Goal: Information Seeking & Learning: Learn about a topic

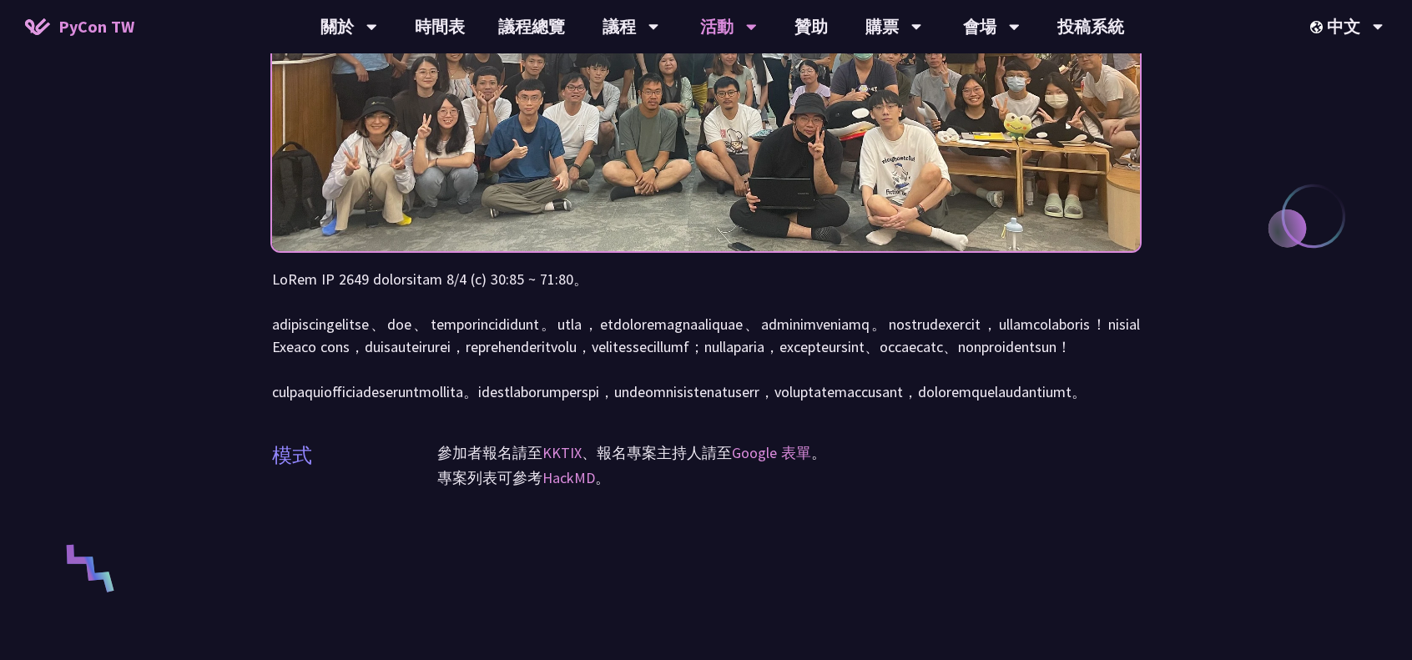
scroll to position [278, 0]
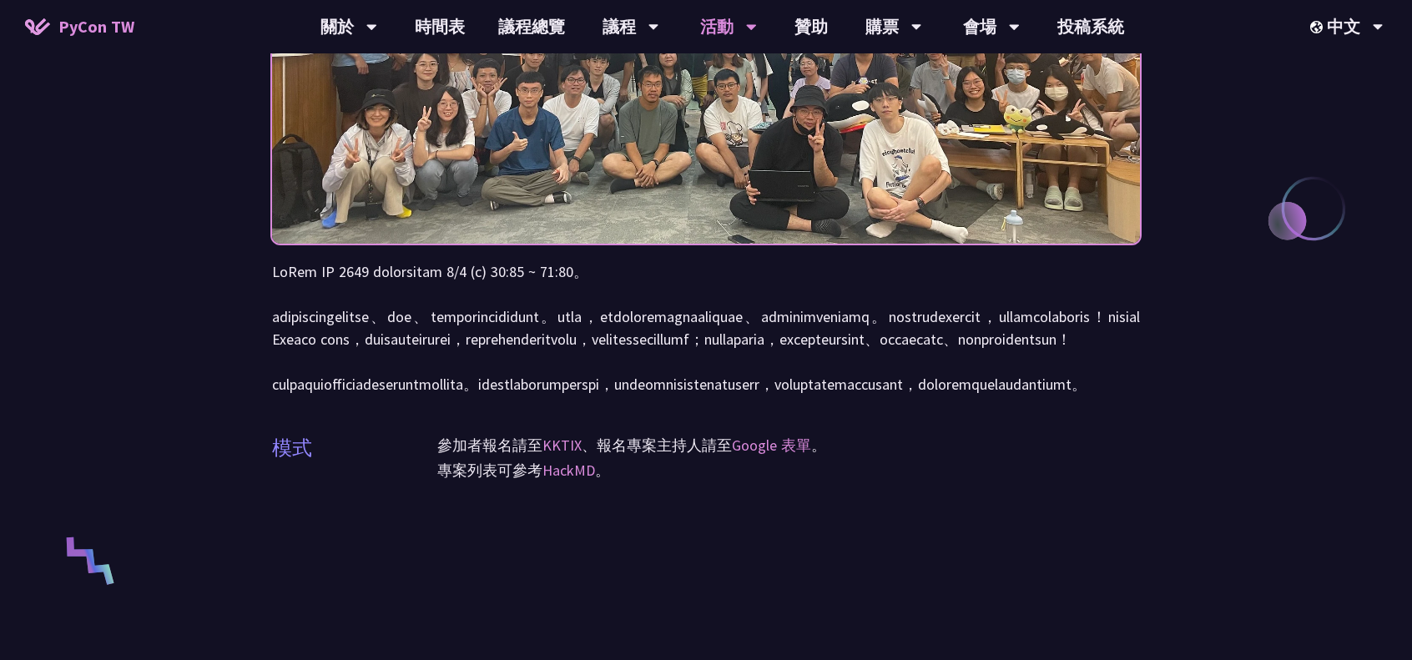
click at [694, 317] on p at bounding box center [706, 327] width 868 height 135
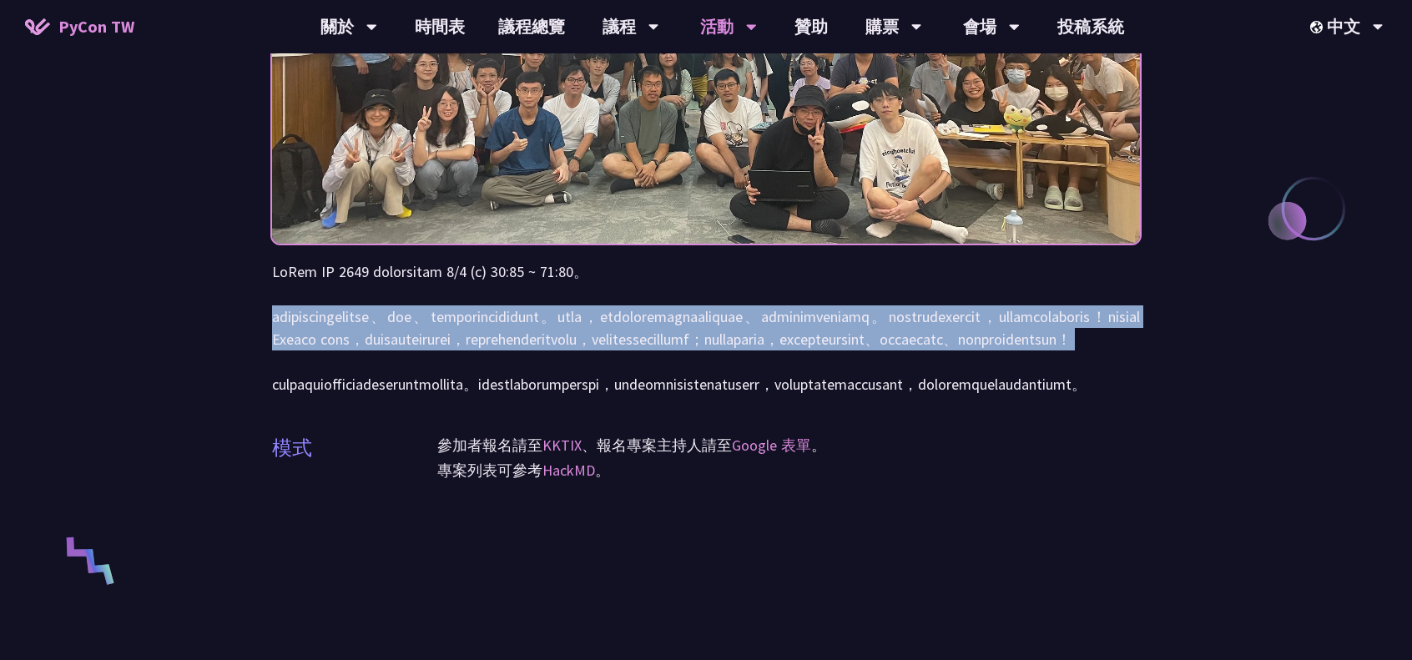
click at [666, 363] on p at bounding box center [706, 327] width 868 height 135
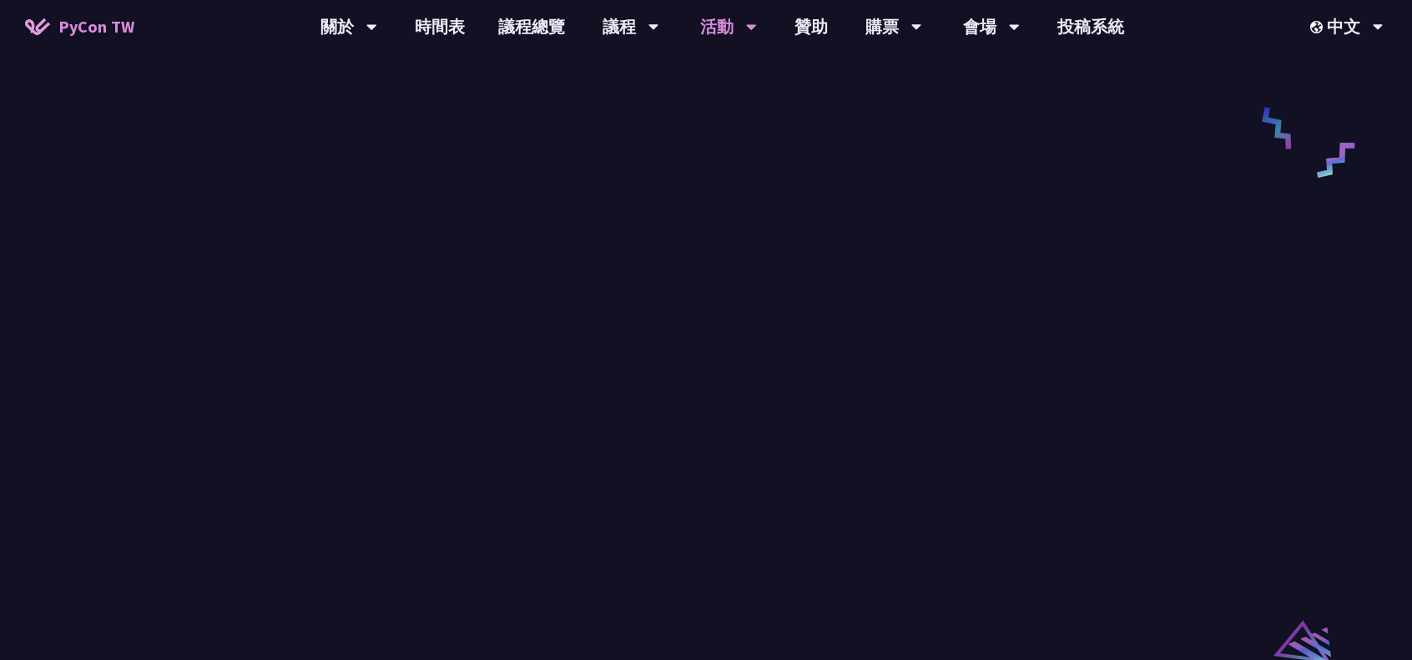
scroll to position [1112, 0]
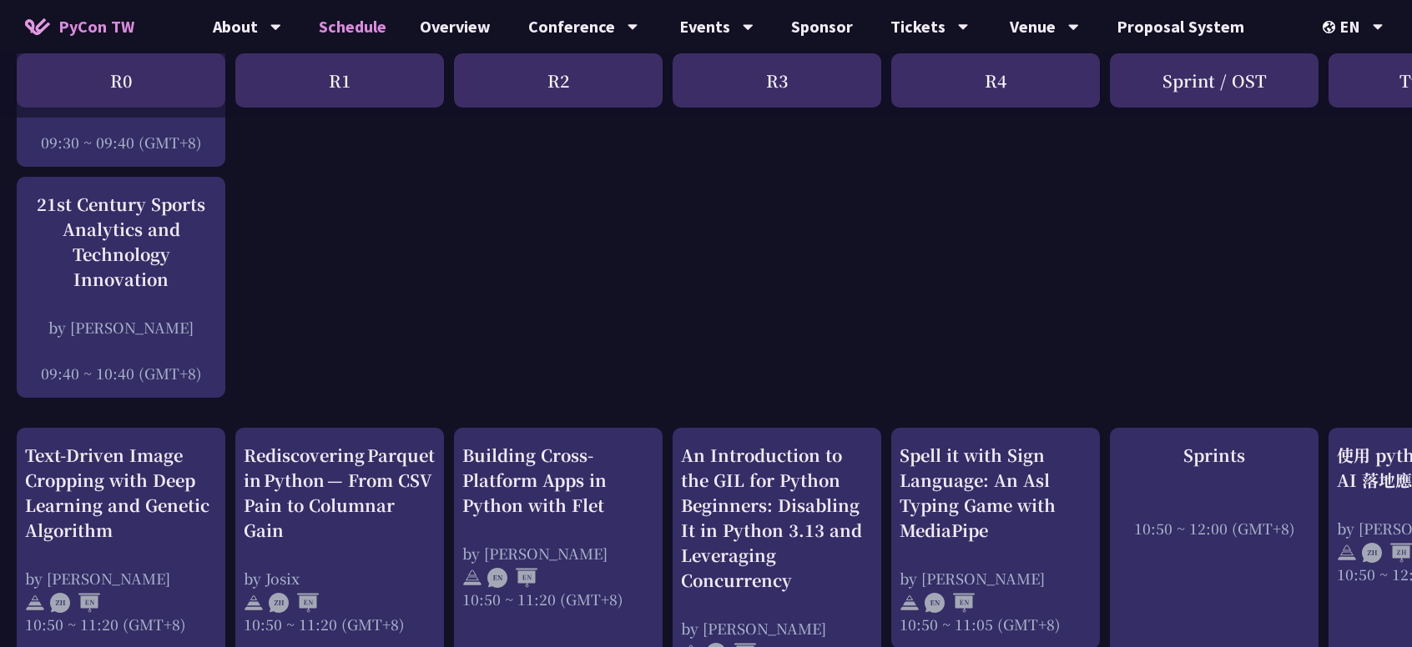
scroll to position [556, 0]
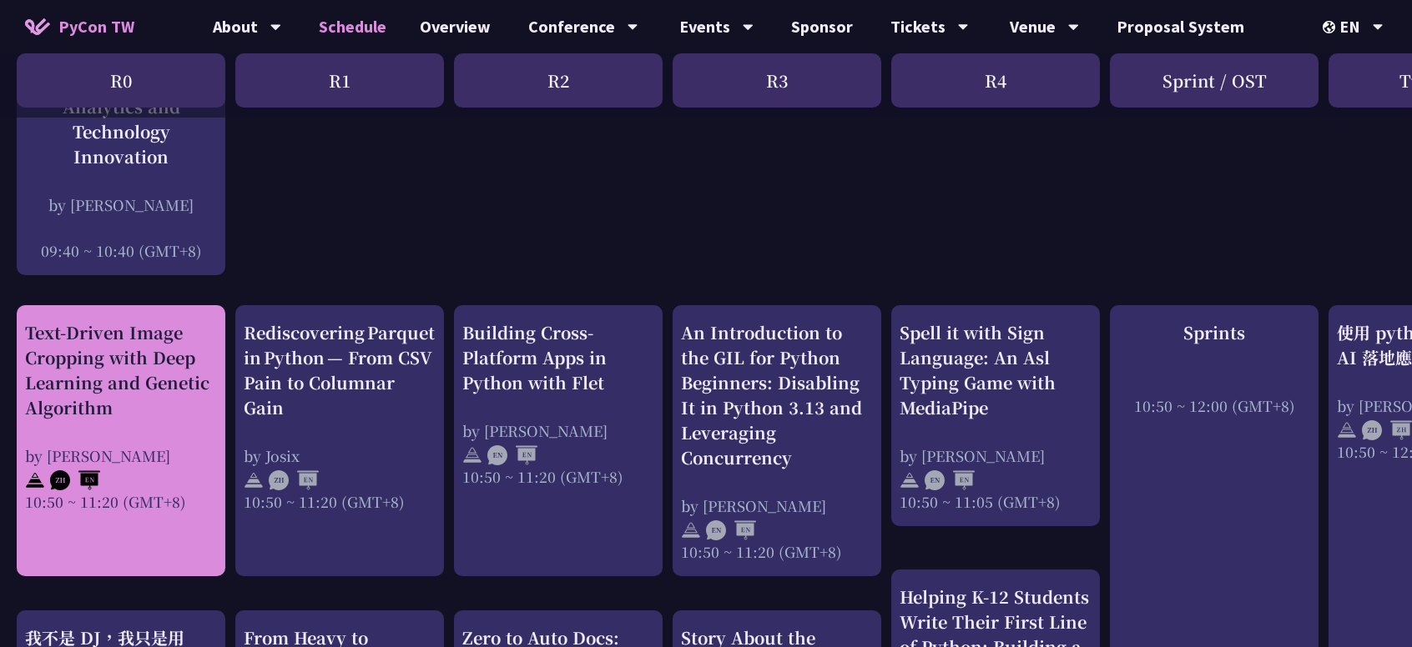
click at [85, 389] on div "Text-Driven Image Cropping with Deep Learning and Genetic Algorithm" at bounding box center [121, 370] width 192 height 100
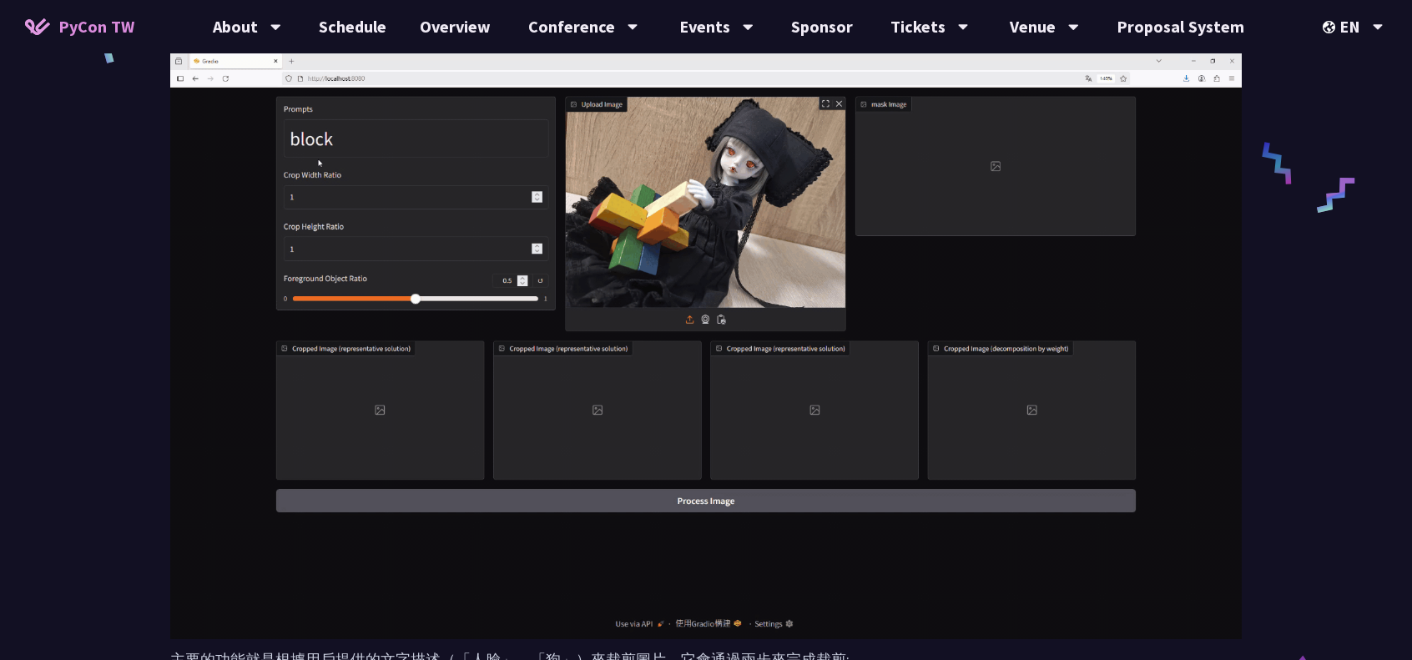
scroll to position [695, 0]
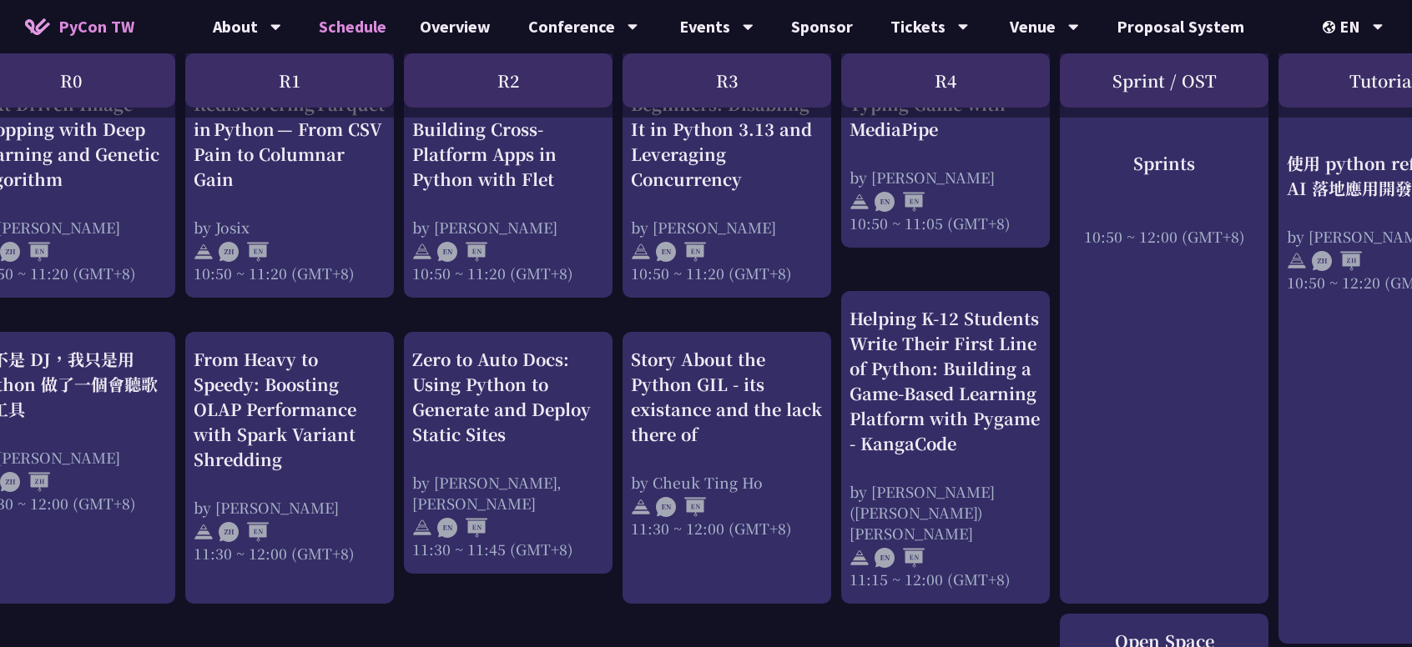
scroll to position [834, 0]
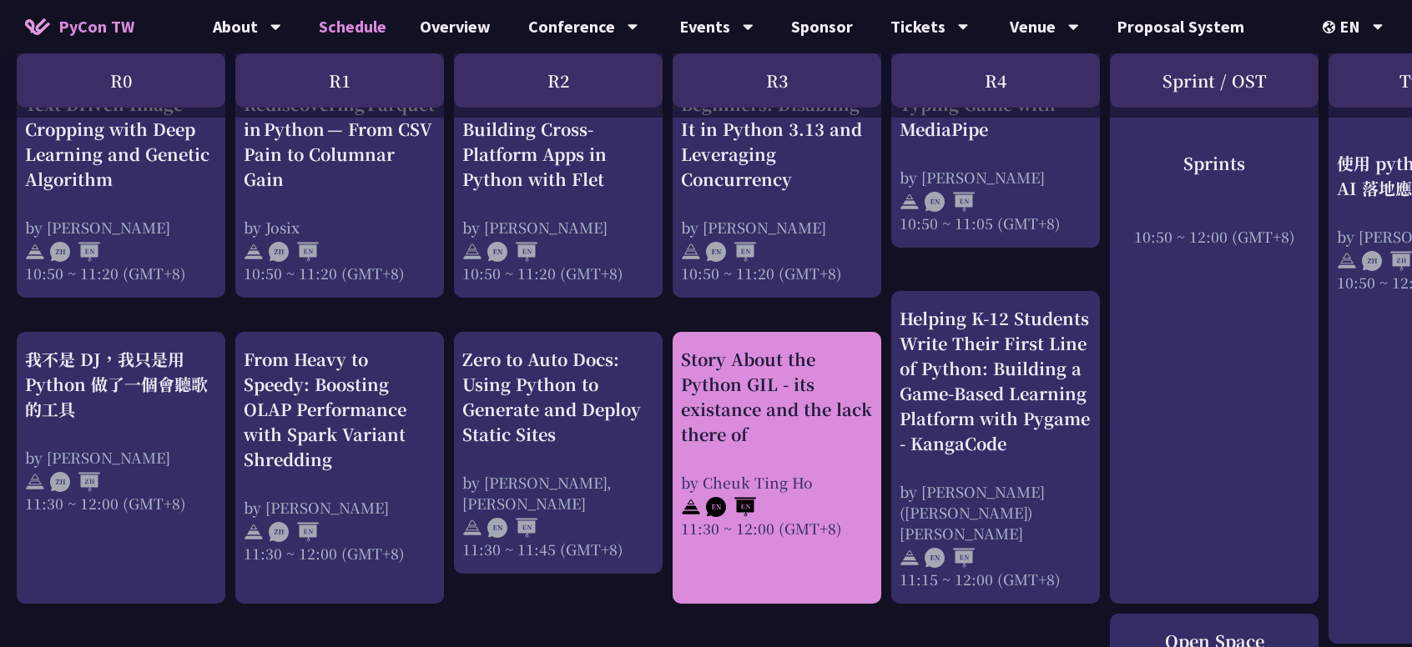
click at [763, 400] on div "Story About the Python GIL - its existance and the lack there of" at bounding box center [777, 397] width 192 height 100
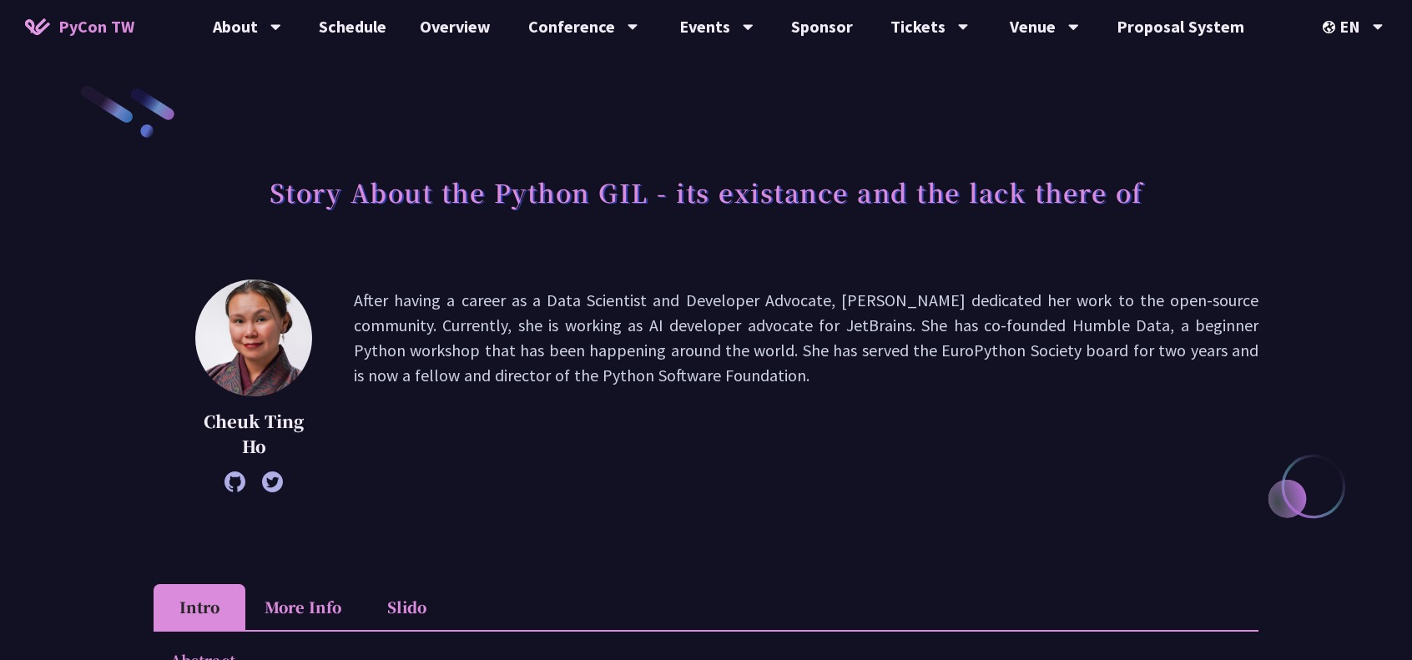
scroll to position [278, 0]
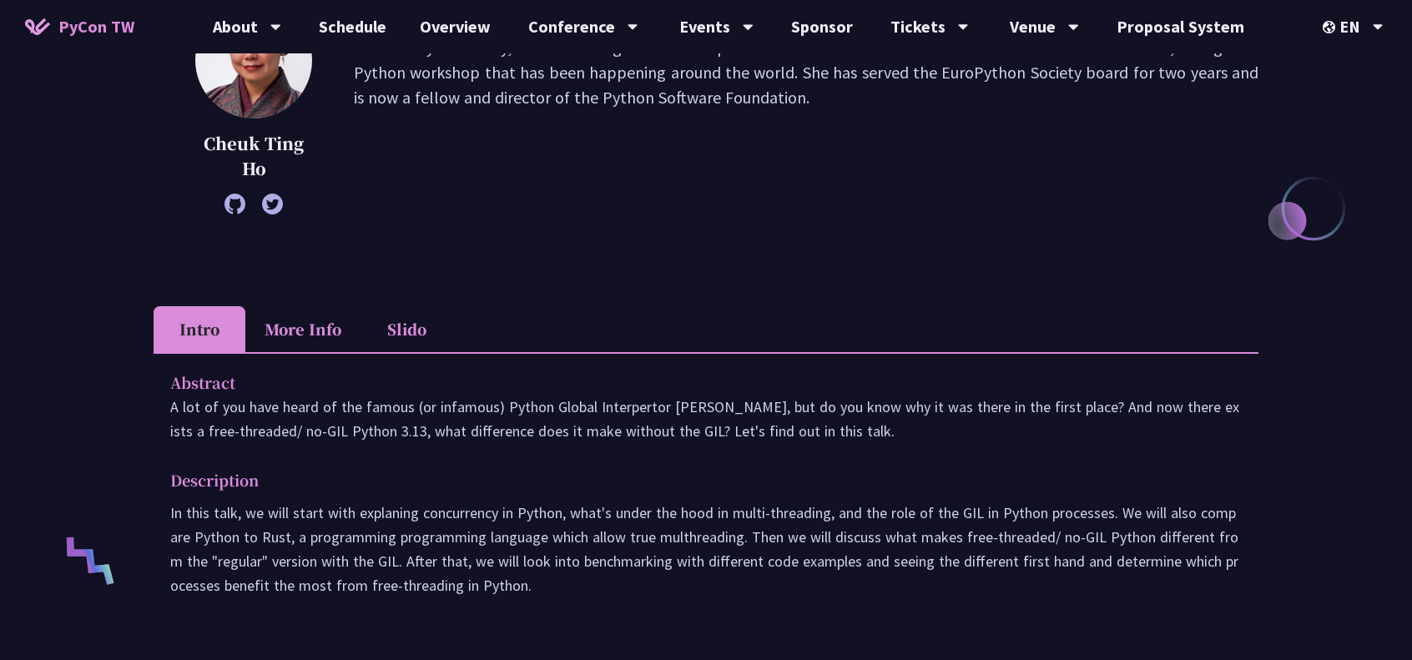
click at [236, 206] on icon at bounding box center [234, 204] width 21 height 21
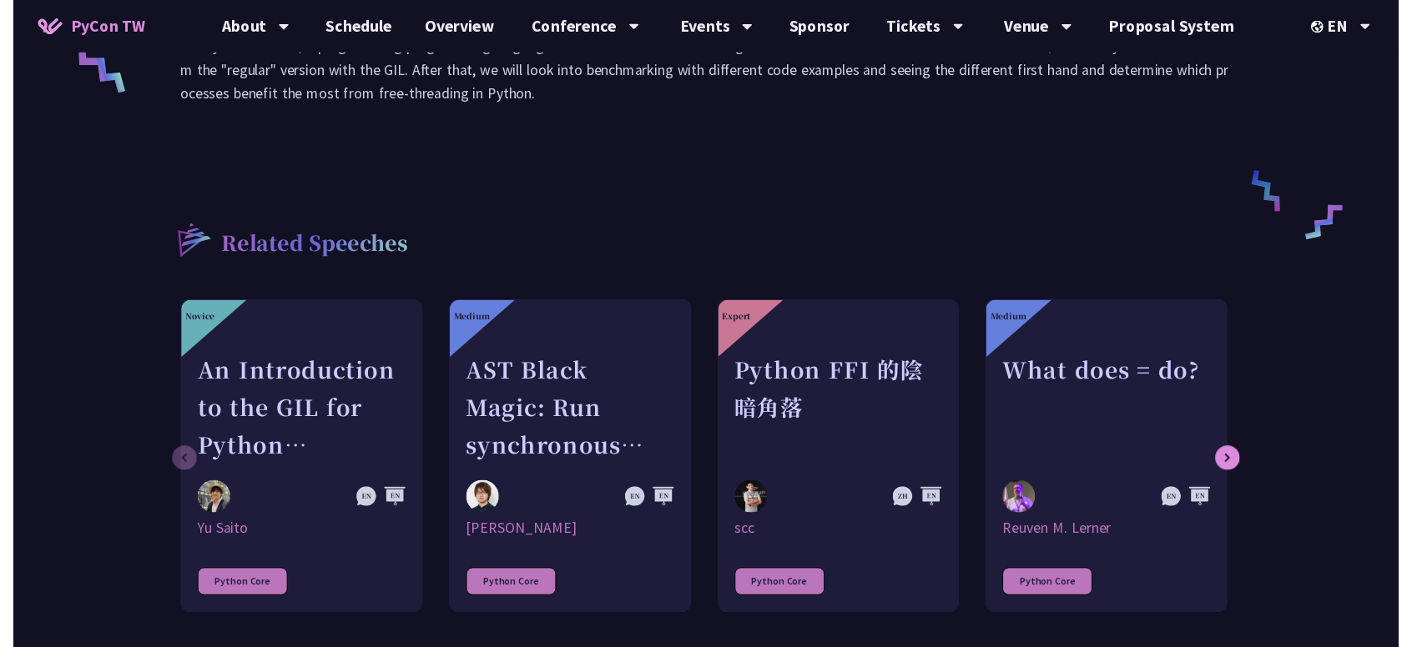
scroll to position [834, 0]
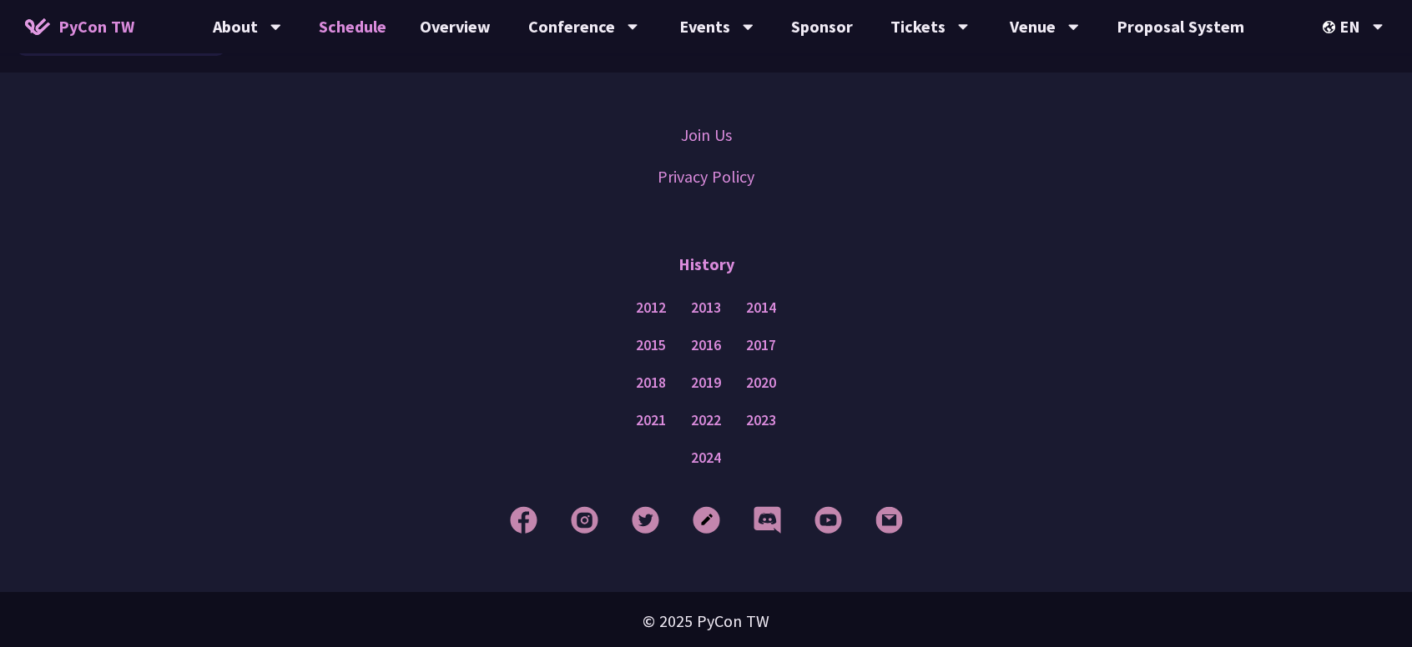
scroll to position [2384, 0]
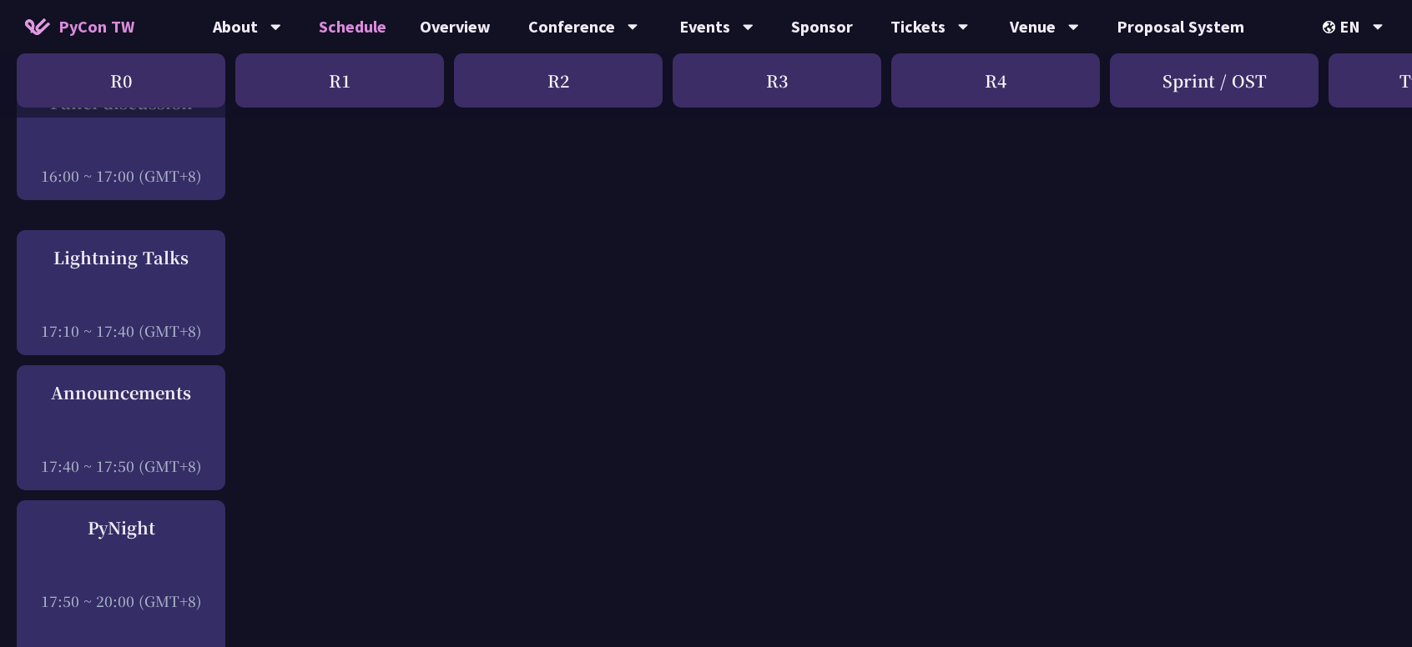
click at [328, 103] on div "R1" at bounding box center [339, 80] width 209 height 54
click at [339, 87] on div "R1" at bounding box center [339, 80] width 209 height 54
click at [346, 83] on div "R1" at bounding box center [339, 80] width 209 height 54
click at [543, 81] on div "R2" at bounding box center [558, 80] width 209 height 54
click at [833, 72] on div "R3" at bounding box center [776, 80] width 209 height 54
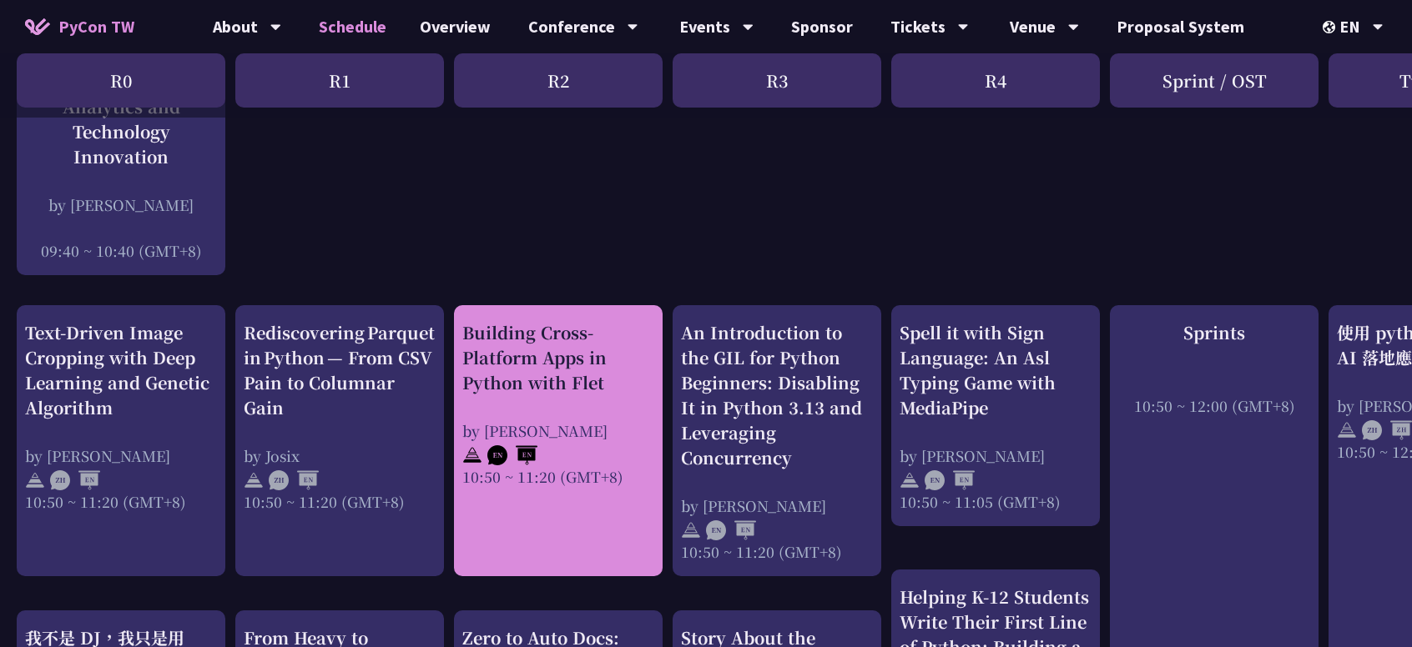
scroll to position [0, 0]
